Goal: Task Accomplishment & Management: Use online tool/utility

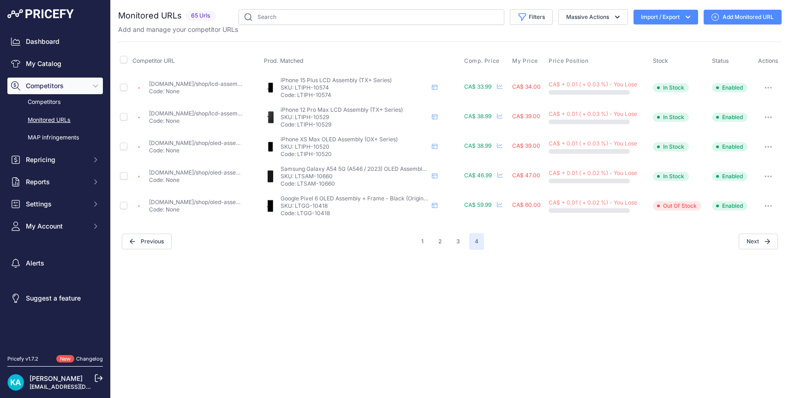
click at [54, 16] on img at bounding box center [40, 13] width 66 height 9
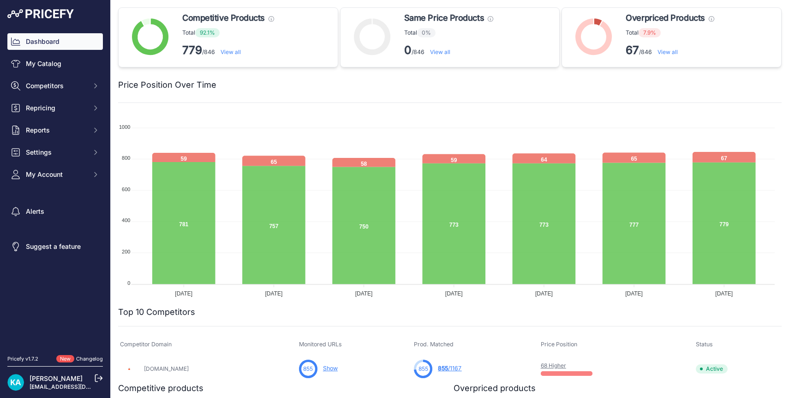
click at [54, 16] on img at bounding box center [40, 13] width 66 height 9
click at [662, 54] on link "View all" at bounding box center [667, 51] width 20 height 7
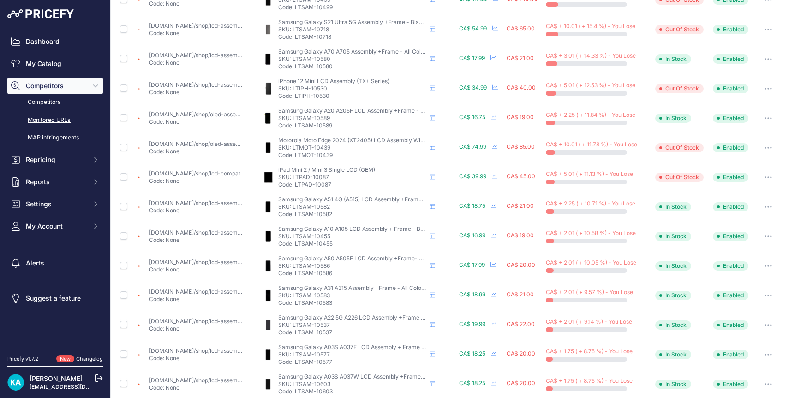
scroll to position [304, 0]
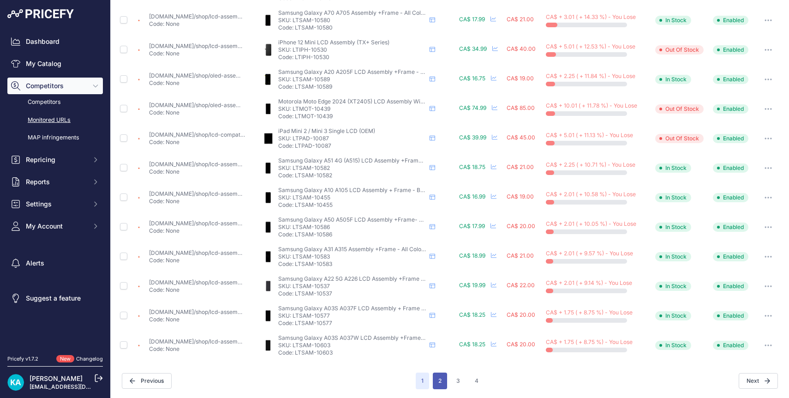
click at [437, 380] on button "2" at bounding box center [440, 380] width 14 height 17
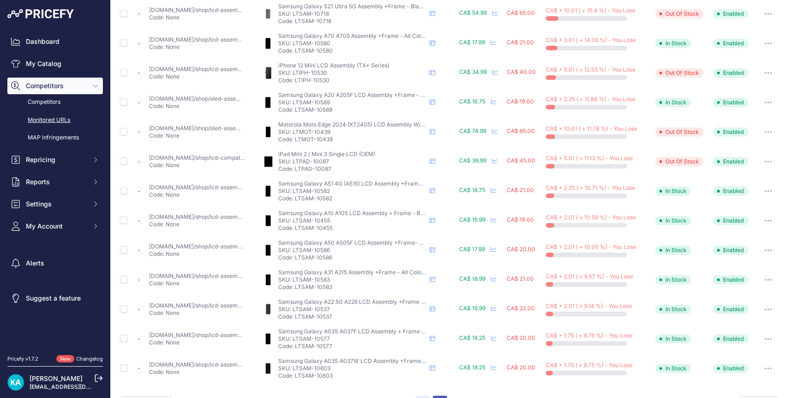
scroll to position [327, 0]
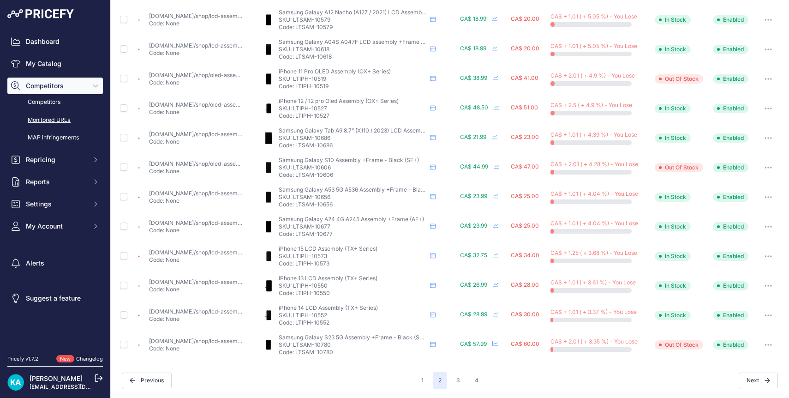
scroll to position [304, 0]
click at [451, 382] on button "3" at bounding box center [458, 380] width 15 height 17
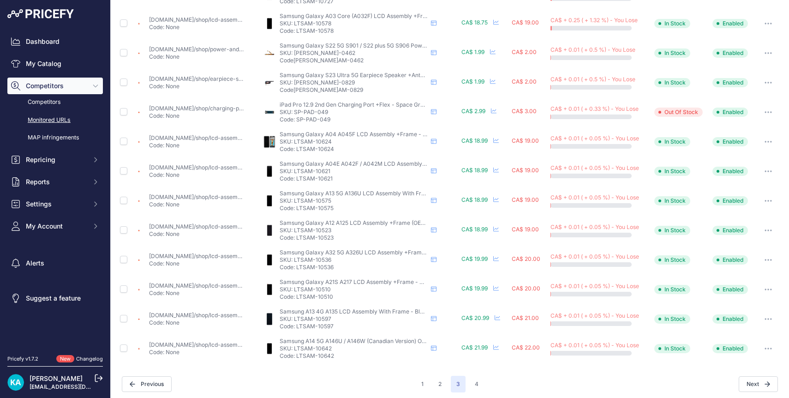
scroll to position [304, 0]
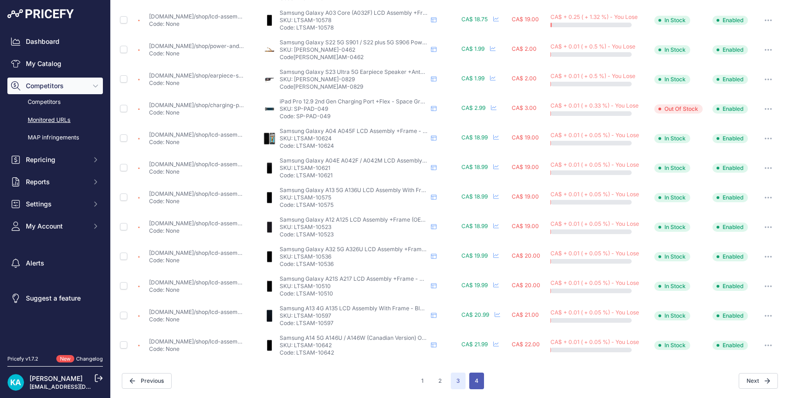
click at [477, 379] on button "4" at bounding box center [476, 380] width 15 height 17
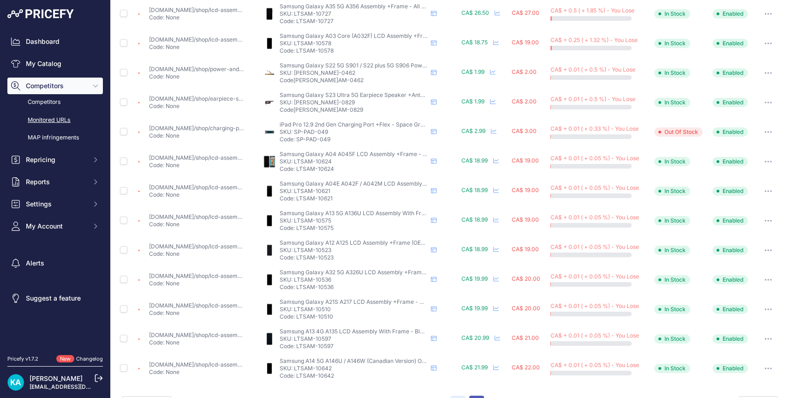
scroll to position [327, 0]
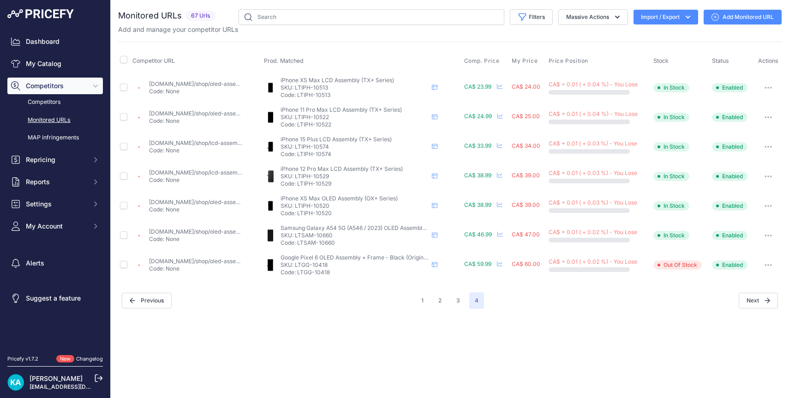
click at [60, 16] on img at bounding box center [40, 13] width 66 height 9
